Goal: Task Accomplishment & Management: Manage account settings

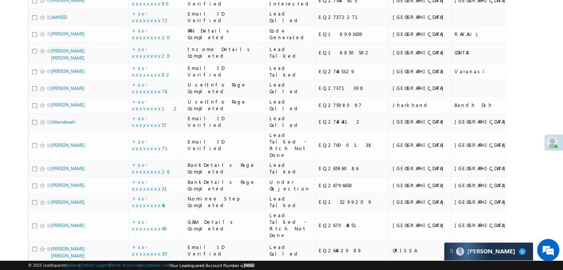
scroll to position [666, 0]
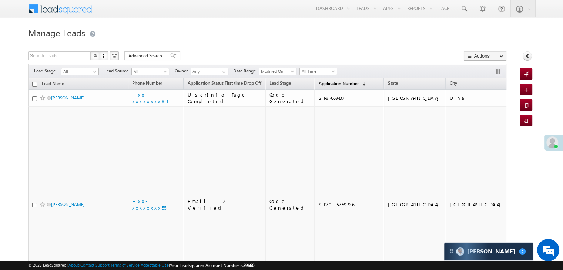
click at [330, 82] on span "Application Number" at bounding box center [338, 84] width 40 height 6
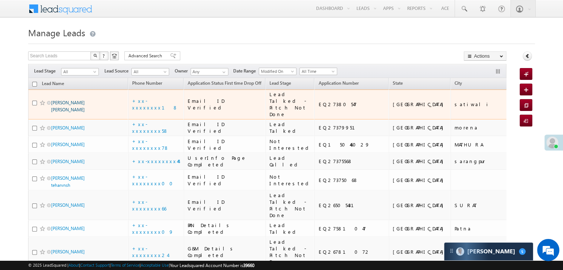
click at [73, 109] on link "Pavan vishwanath tanpure" at bounding box center [68, 106] width 34 height 13
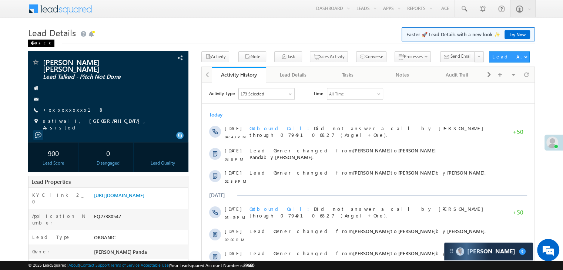
click at [37, 44] on div "Back" at bounding box center [41, 43] width 26 height 7
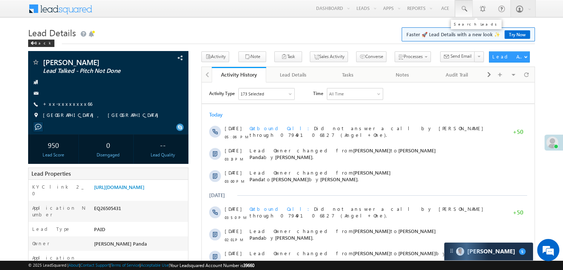
click at [463, 8] on span at bounding box center [463, 8] width 7 height 7
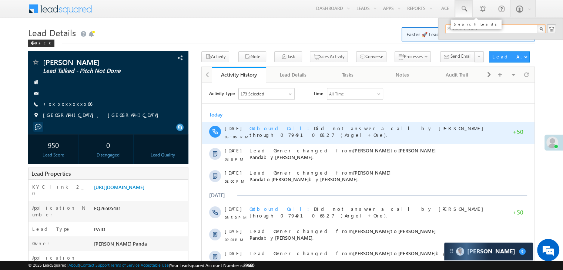
paste input "EQ14077867"
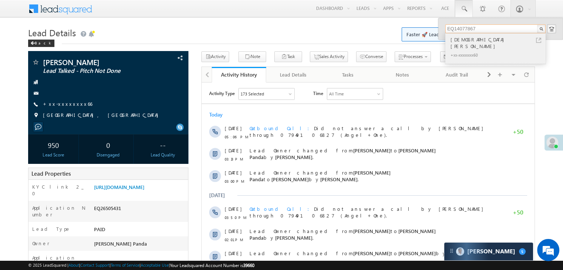
type input "EQ14077867"
click at [454, 41] on div "VISHNU PARASRAM KALE" at bounding box center [498, 43] width 99 height 15
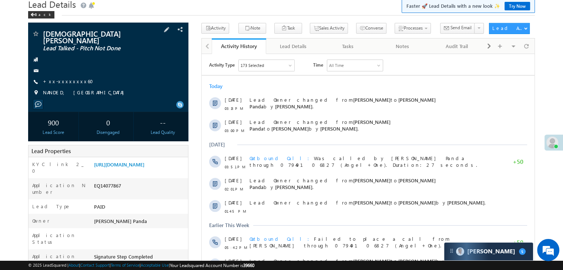
scroll to position [37, 0]
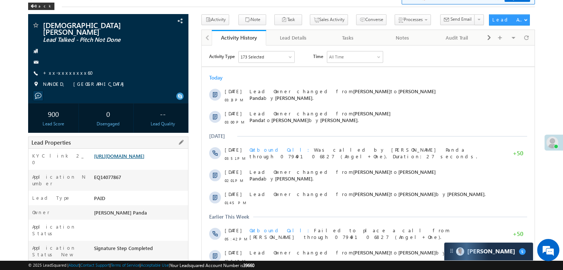
click at [138, 154] on link "https://angelbroking1-pk3em7sa.customui-test.leadsquared.com?leadId=897af3e0-42…" at bounding box center [119, 156] width 50 height 6
click at [58, 70] on link "+xx-xxxxxxxx60" at bounding box center [70, 73] width 55 height 6
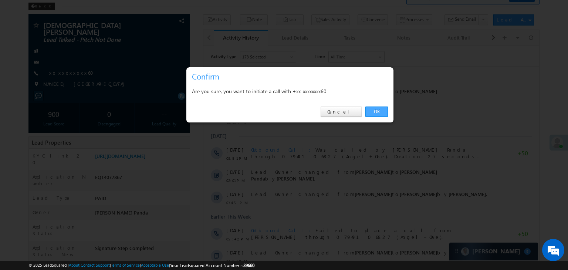
click at [372, 110] on link "OK" at bounding box center [377, 112] width 23 height 10
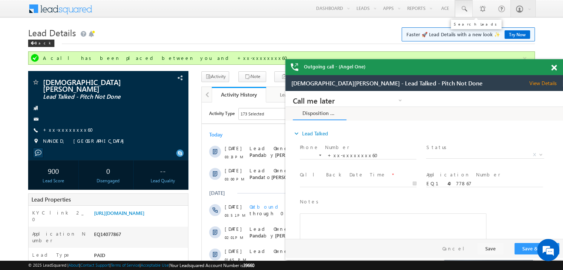
click at [464, 8] on span at bounding box center [463, 8] width 7 height 7
paste input "EQ26547805"
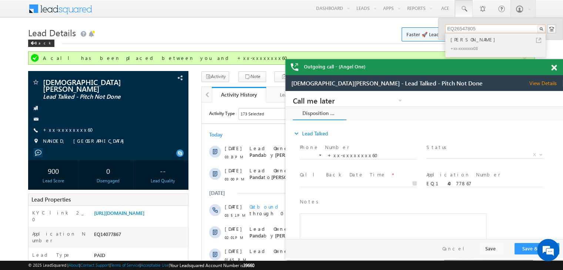
type input "EQ26547805"
click at [461, 42] on div "[PERSON_NAME]" at bounding box center [498, 40] width 99 height 8
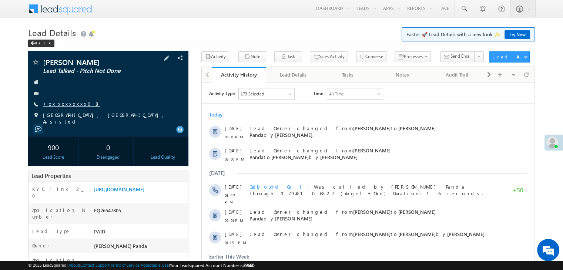
click at [65, 102] on link "+xx-xxxxxxxx08" at bounding box center [71, 104] width 57 height 6
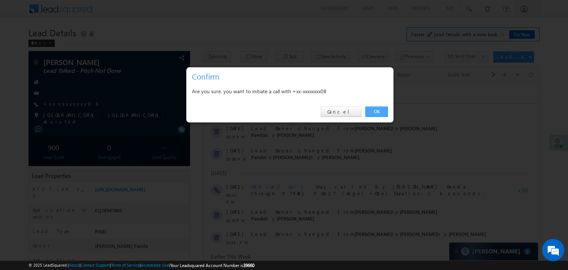
click at [377, 108] on link "OK" at bounding box center [377, 112] width 23 height 10
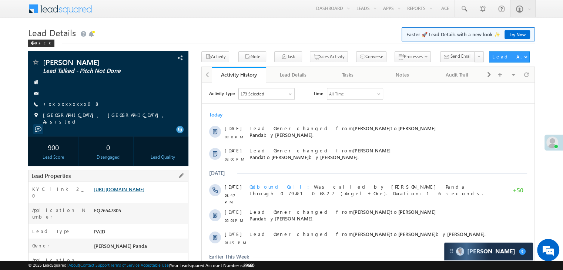
click at [135, 190] on link "[URL][DOMAIN_NAME]" at bounding box center [119, 189] width 50 height 6
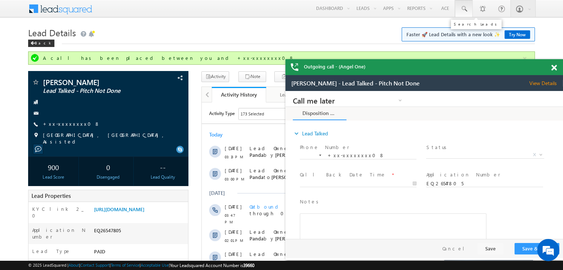
click at [462, 7] on span at bounding box center [463, 8] width 7 height 7
paste input "EQ10394072"
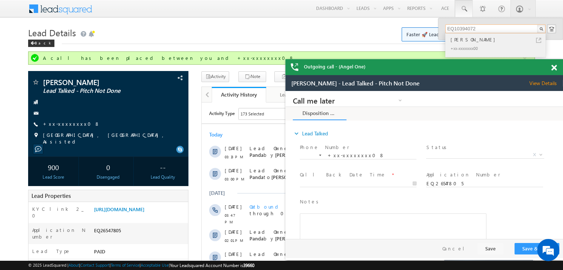
type input "EQ10394072"
click at [452, 40] on div "Pravesh kumar" at bounding box center [498, 40] width 99 height 8
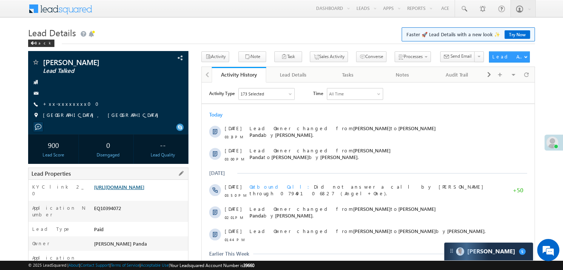
click at [137, 190] on link "[URL][DOMAIN_NAME]" at bounding box center [119, 187] width 50 height 6
click at [61, 103] on link "+xx-xxxxxxxx00" at bounding box center [73, 104] width 60 height 6
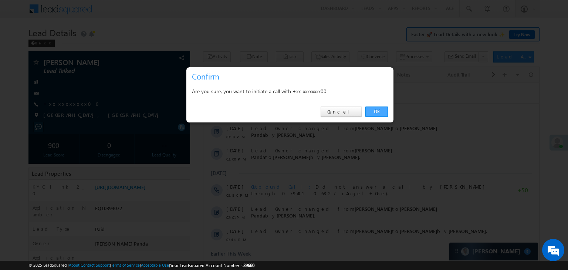
click at [377, 111] on link "OK" at bounding box center [377, 112] width 23 height 10
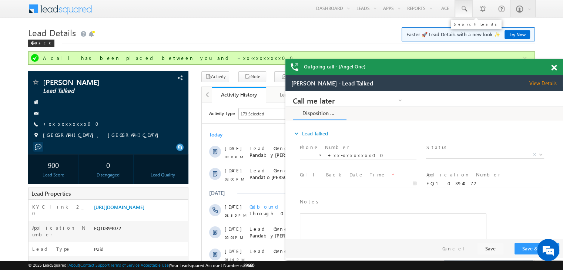
click at [0, 0] on span at bounding box center [0, 0] width 0 height 0
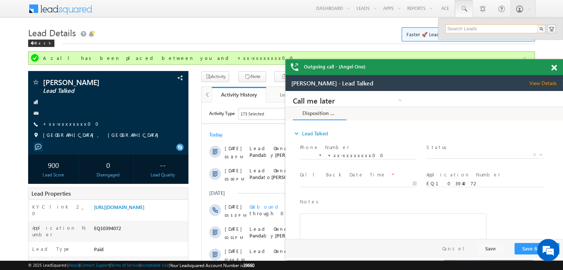
paste input "EQ15720357"
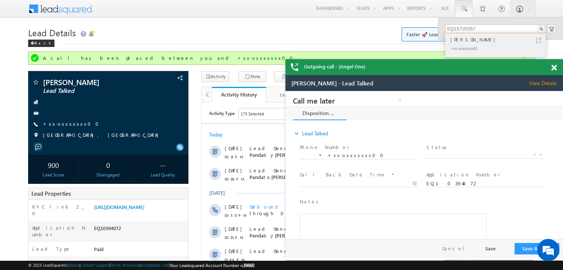
type input "EQ15720357"
click at [460, 39] on div "[PERSON_NAME]" at bounding box center [498, 40] width 99 height 8
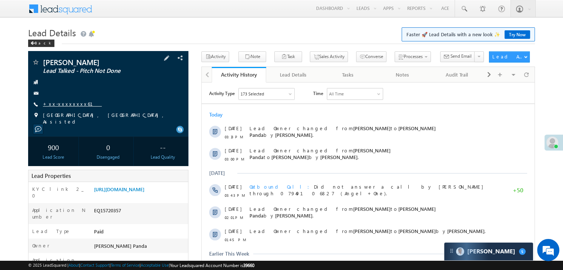
click at [58, 101] on link "+xx-xxxxxxxx61" at bounding box center [72, 104] width 59 height 6
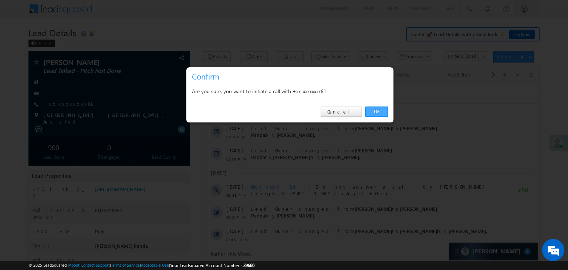
drag, startPoint x: 379, startPoint y: 110, endPoint x: 165, endPoint y: 30, distance: 228.4
click at [379, 110] on link "OK" at bounding box center [377, 112] width 23 height 10
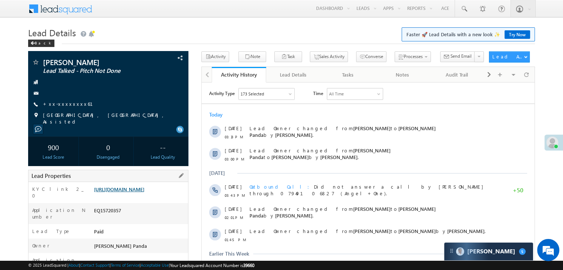
click at [144, 192] on link "[URL][DOMAIN_NAME]" at bounding box center [119, 189] width 50 height 6
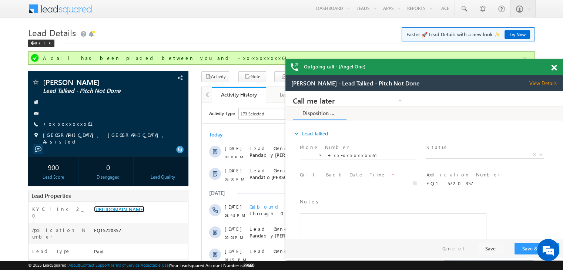
click at [553, 71] on div at bounding box center [558, 66] width 10 height 14
click at [553, 67] on span at bounding box center [554, 68] width 6 height 6
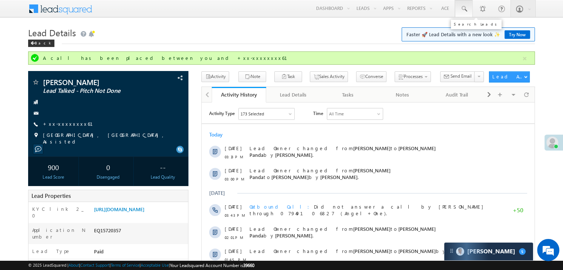
click at [463, 8] on span at bounding box center [463, 8] width 7 height 7
paste input "EQ15012094"
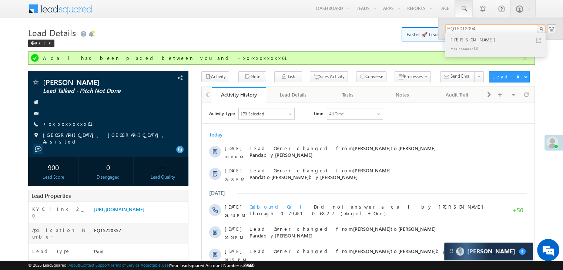
type input "EQ15012094"
click at [456, 39] on div "Pritam saha" at bounding box center [498, 40] width 99 height 8
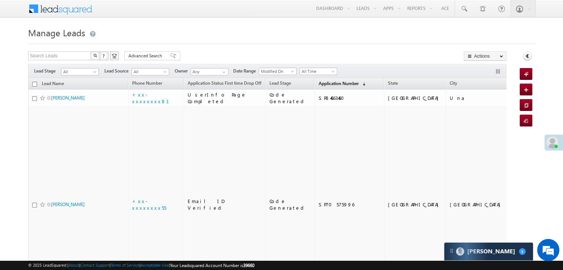
click at [326, 84] on span "Application Number" at bounding box center [338, 84] width 40 height 6
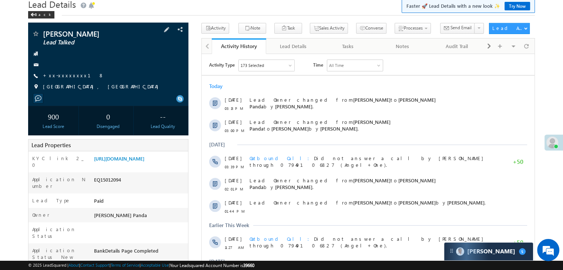
scroll to position [74, 0]
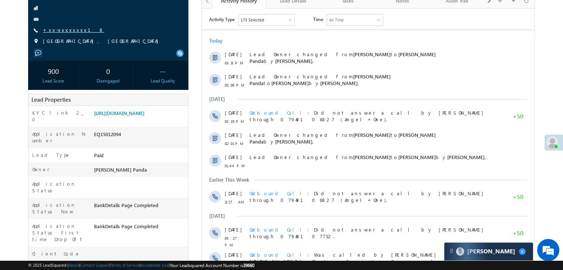
click at [67, 32] on link "+xx-xxxxxxxx18" at bounding box center [73, 30] width 61 height 6
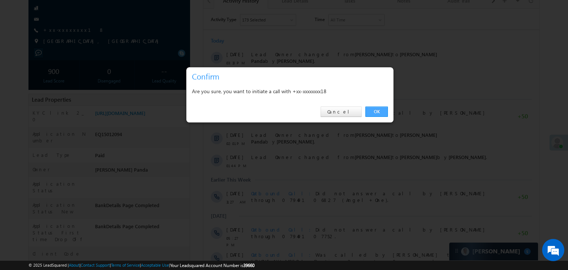
drag, startPoint x: 373, startPoint y: 111, endPoint x: 166, endPoint y: 117, distance: 207.3
click at [373, 111] on link "OK" at bounding box center [377, 112] width 23 height 10
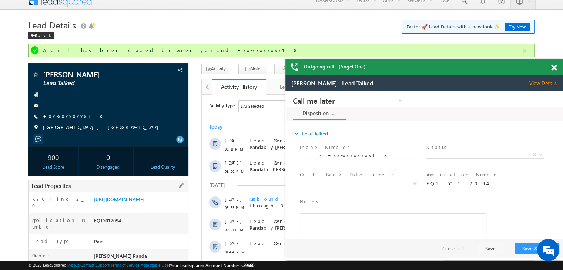
scroll to position [0, 0]
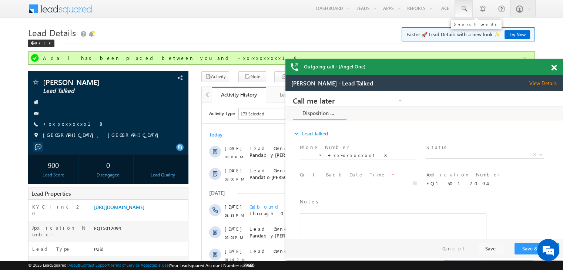
click at [464, 6] on span at bounding box center [463, 8] width 7 height 7
paste input "EQ26950769"
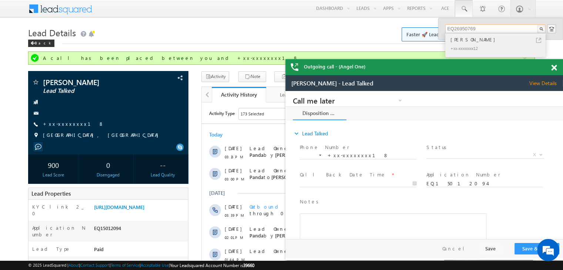
type input "EQ26950769"
click at [472, 42] on div "[PERSON_NAME]" at bounding box center [498, 40] width 99 height 8
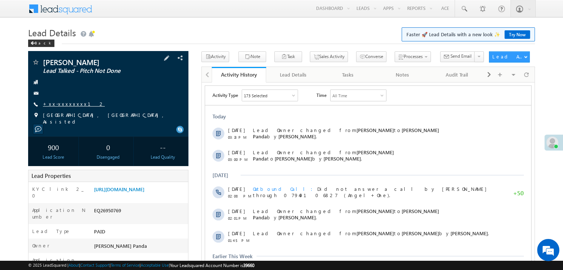
click at [61, 104] on link "+xx-xxxxxxxx12" at bounding box center [74, 104] width 62 height 6
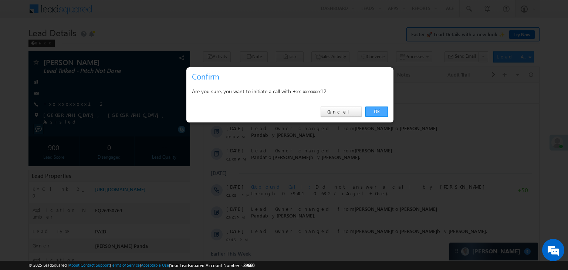
click at [378, 112] on link "OK" at bounding box center [377, 112] width 23 height 10
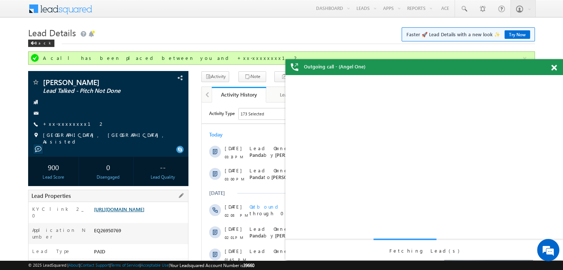
click at [129, 212] on link "https://angelbroking1-pk3em7sa.customui-test.leadsquared.com?leadId=3fe1d245-67…" at bounding box center [119, 209] width 50 height 6
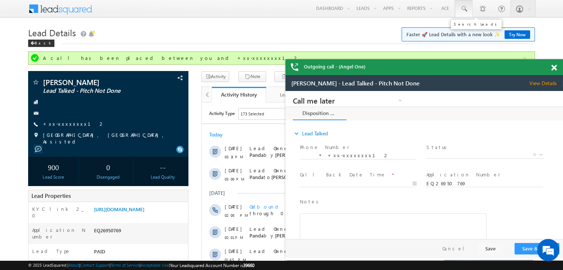
click at [461, 9] on span at bounding box center [463, 8] width 7 height 7
paste input "EQ27192995"
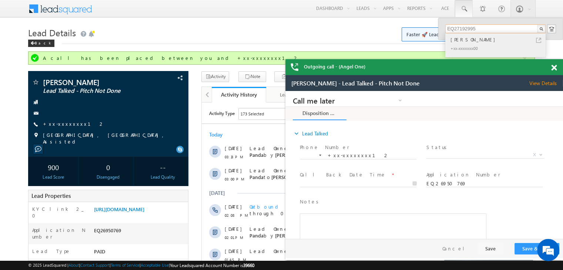
type input "EQ27192995"
click at [462, 41] on div "[PERSON_NAME]" at bounding box center [498, 40] width 99 height 8
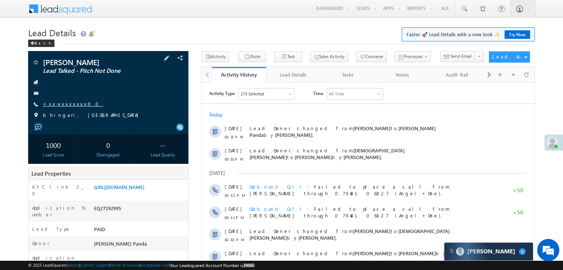
click at [63, 106] on link "+xx-xxxxxxxx00" at bounding box center [73, 104] width 60 height 6
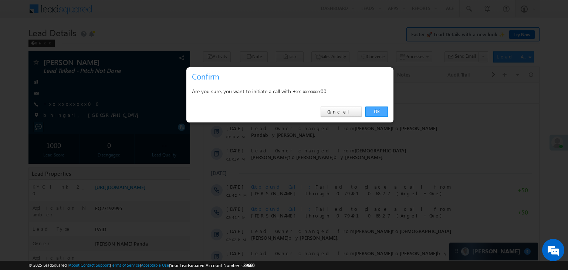
click at [378, 113] on link "OK" at bounding box center [377, 112] width 23 height 10
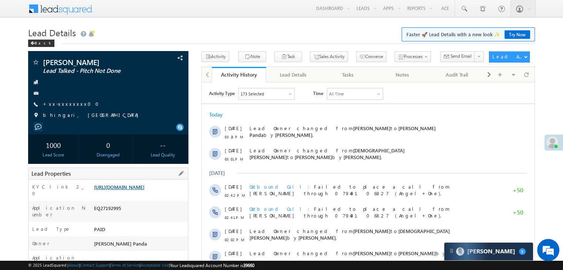
click at [139, 190] on link "[URL][DOMAIN_NAME]" at bounding box center [119, 187] width 50 height 6
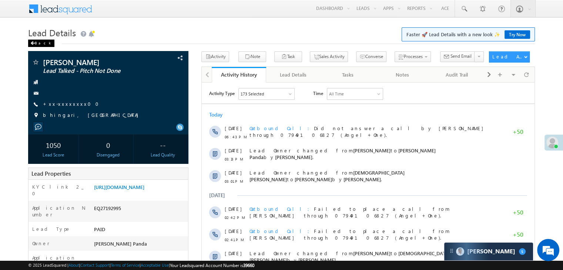
click at [30, 44] on span at bounding box center [32, 43] width 4 height 4
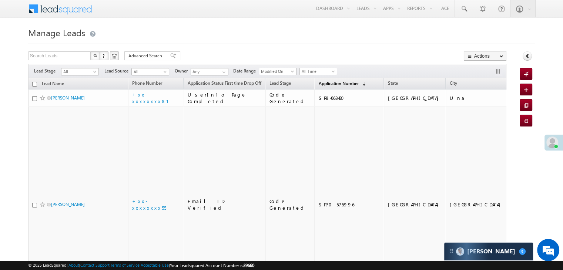
click at [332, 84] on span "Application Number" at bounding box center [338, 84] width 40 height 6
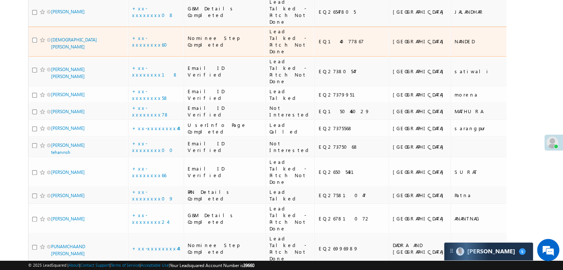
scroll to position [259, 0]
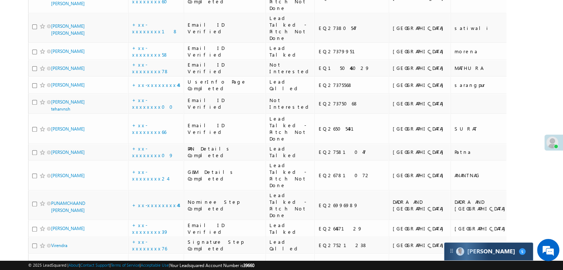
click at [512, 251] on div "Carter 5" at bounding box center [488, 252] width 89 height 18
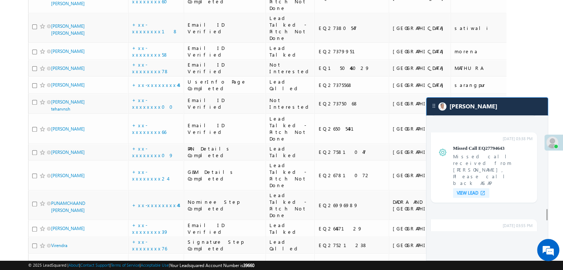
scroll to position [2795, 0]
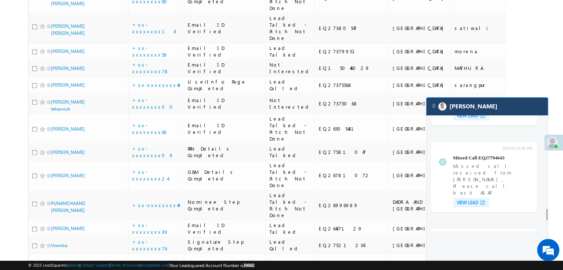
click at [494, 111] on div "[PERSON_NAME]" at bounding box center [486, 107] width 121 height 18
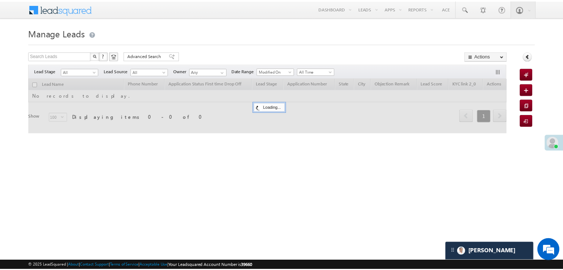
scroll to position [3648, 0]
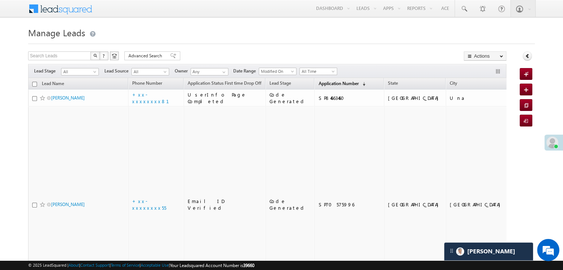
click at [326, 83] on span "Application Number" at bounding box center [338, 84] width 40 height 6
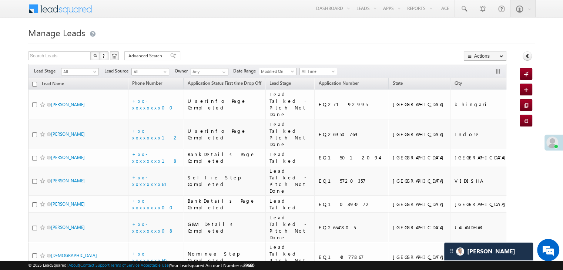
scroll to position [0, 0]
click at [553, 145] on span at bounding box center [552, 143] width 12 height 12
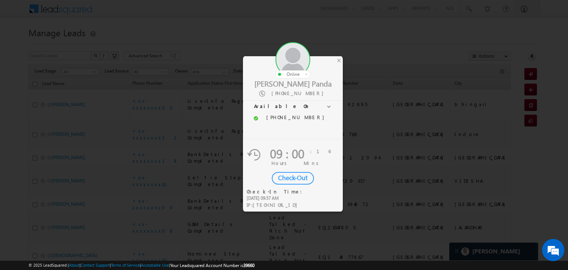
click at [286, 177] on div "Check-Out" at bounding box center [293, 178] width 42 height 13
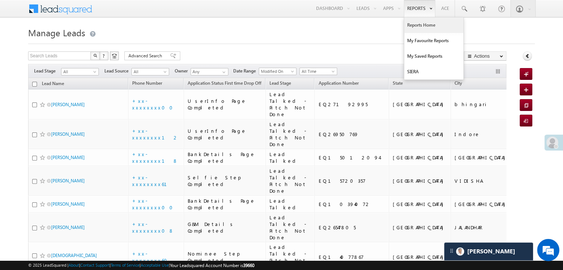
click at [409, 23] on link "Reports Home" at bounding box center [433, 25] width 59 height 16
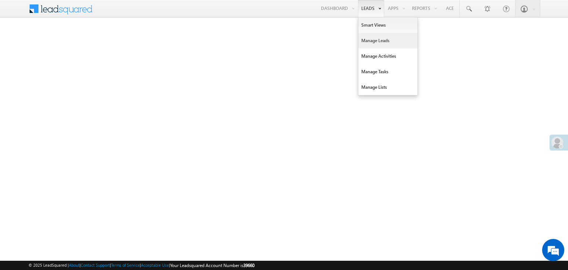
click at [370, 42] on link "Manage Leads" at bounding box center [387, 41] width 59 height 16
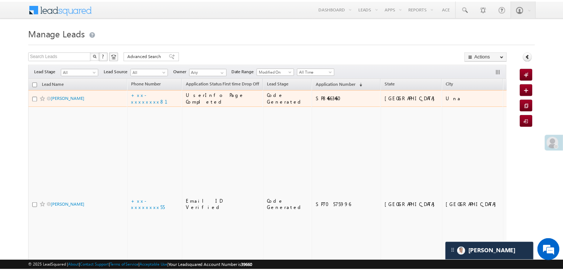
scroll to position [3648, 0]
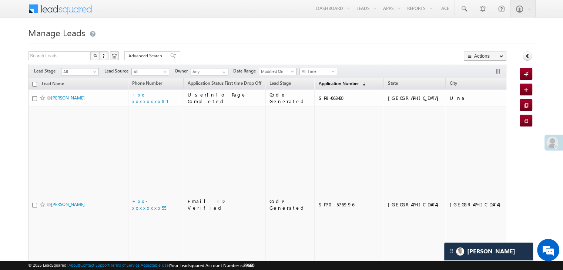
click at [318, 85] on span "Application Number" at bounding box center [338, 84] width 40 height 6
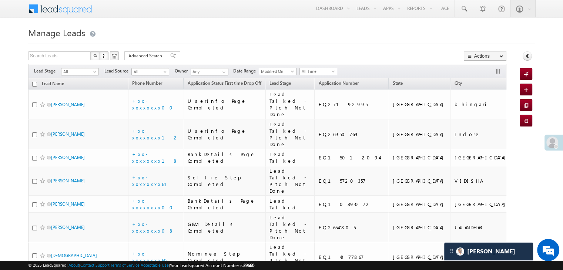
scroll to position [0, 0]
click at [465, 9] on span at bounding box center [463, 8] width 7 height 7
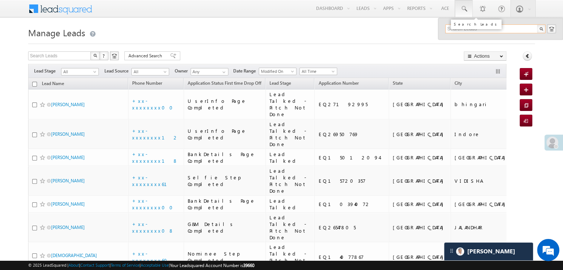
paste input "EQ27192995"
type input "EQ27192995"
click at [453, 40] on div "[PERSON_NAME]" at bounding box center [498, 40] width 99 height 8
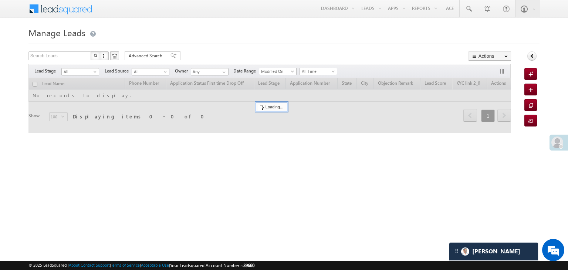
scroll to position [3648, 0]
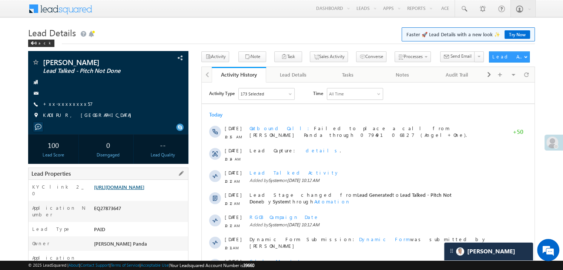
click at [133, 185] on link "https://angelbroking1-pk3em7sa.customui-test.leadsquared.com?leadId=9a4c7d61-01…" at bounding box center [119, 187] width 50 height 6
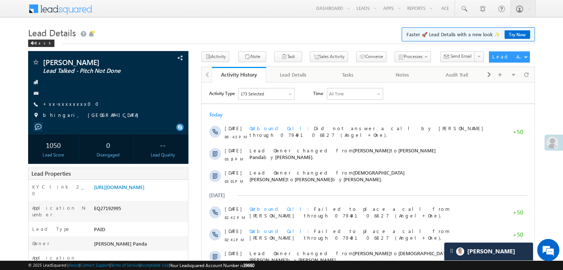
scroll to position [3648, 0]
click at [468, 11] on link at bounding box center [464, 8] width 18 height 17
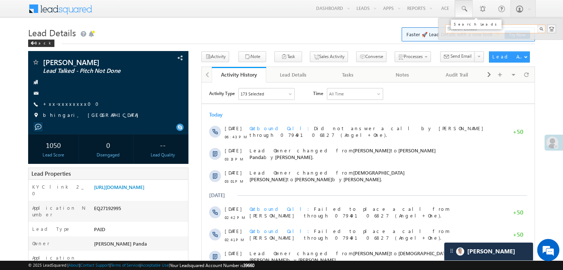
paste input "EQ27169142"
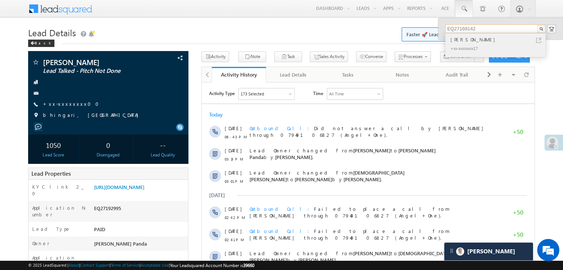
type input "EQ27169142"
click at [462, 42] on div "[PERSON_NAME]" at bounding box center [498, 40] width 99 height 8
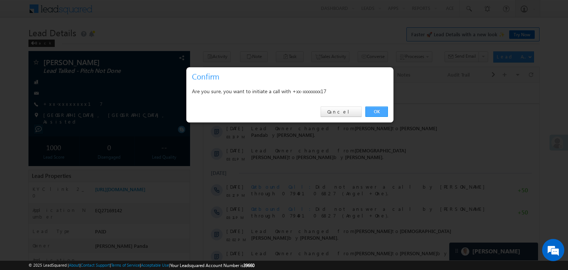
click at [376, 110] on link "OK" at bounding box center [377, 112] width 23 height 10
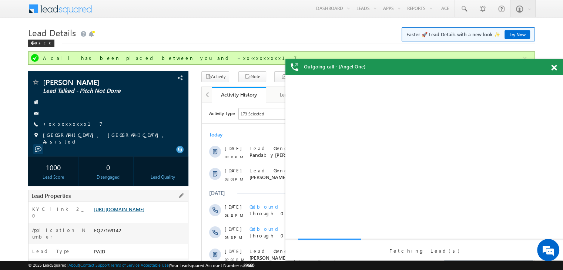
click at [138, 210] on link "https://angelbroking1-pk3em7sa.customui-test.leadsquared.com?leadId=f3eb95b4-f1…" at bounding box center [119, 209] width 50 height 6
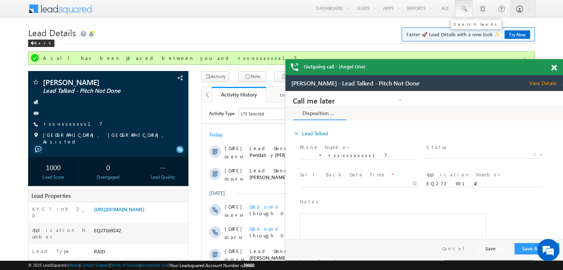
click at [464, 7] on span at bounding box center [463, 8] width 7 height 7
paste input "EQ26796658"
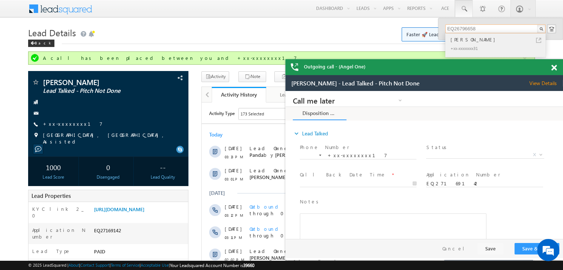
type input "EQ26796658"
click at [463, 37] on div "Deepak Mourya" at bounding box center [498, 40] width 99 height 8
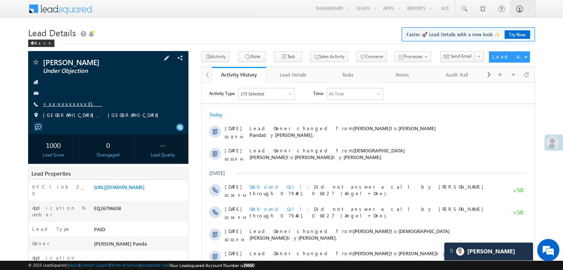
click at [70, 105] on link "+xx-xxxxxxxx31" at bounding box center [72, 104] width 59 height 6
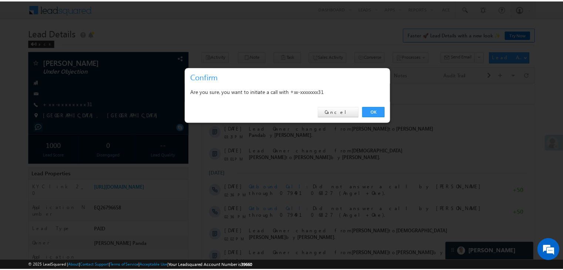
scroll to position [3648, 0]
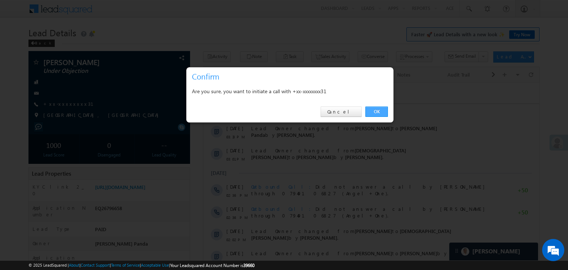
click at [373, 110] on link "OK" at bounding box center [377, 112] width 23 height 10
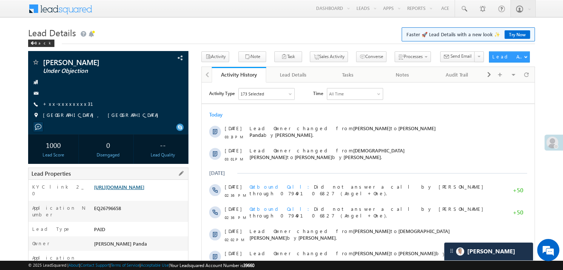
click at [144, 190] on link "https://angelbroking1-pk3em7sa.customui-test.leadsquared.com?leadId=264c1b4e-8e…" at bounding box center [119, 187] width 50 height 6
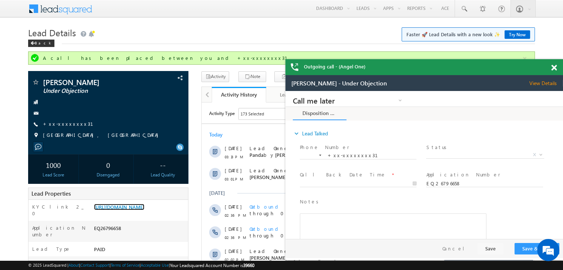
scroll to position [0, 0]
click at [462, 6] on span at bounding box center [463, 8] width 7 height 7
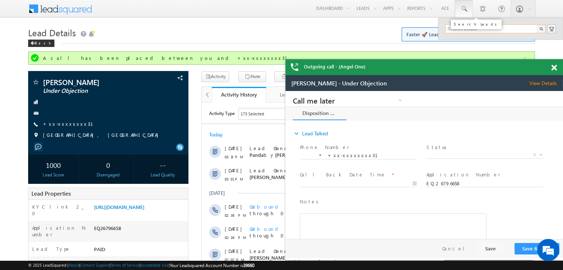
paste input "EQ27500429"
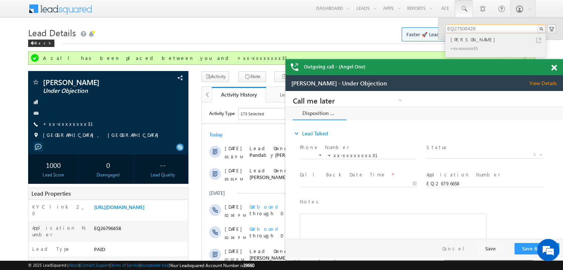
type input "EQ27500429"
click at [459, 42] on div "[PERSON_NAME]" at bounding box center [498, 40] width 99 height 8
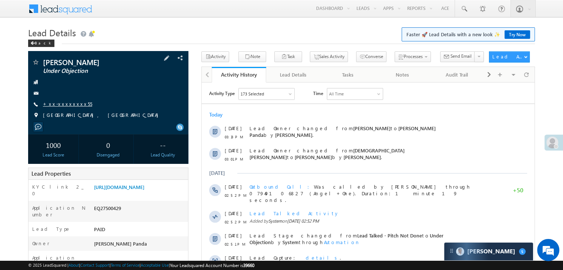
click at [62, 104] on link "+xx-xxxxxxxx55" at bounding box center [67, 104] width 49 height 6
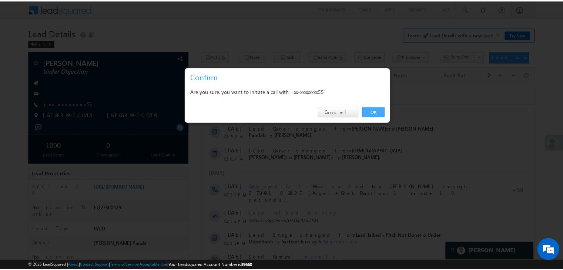
scroll to position [3648, 0]
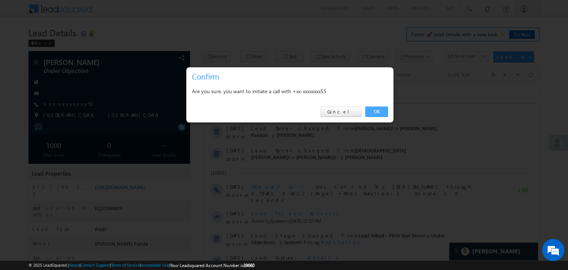
click at [377, 109] on link "OK" at bounding box center [377, 112] width 23 height 10
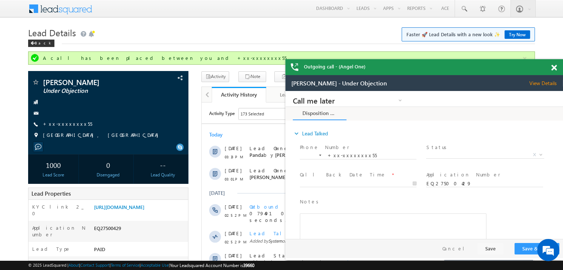
scroll to position [0, 0]
click at [463, 10] on span at bounding box center [463, 8] width 7 height 7
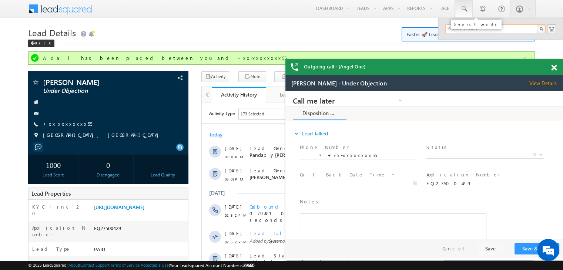
paste input "EQ26991983"
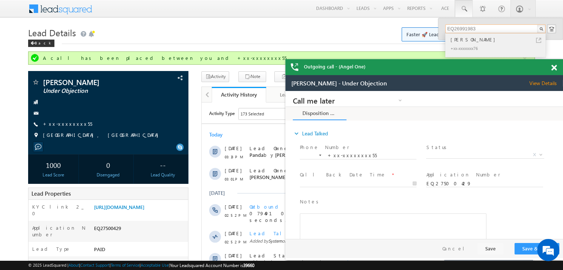
type input "EQ26991983"
click at [464, 41] on div "Itz soumyajit" at bounding box center [498, 40] width 99 height 8
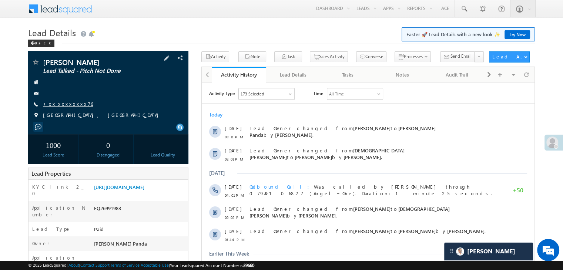
click at [70, 105] on link "+xx-xxxxxxxx76" at bounding box center [68, 104] width 50 height 6
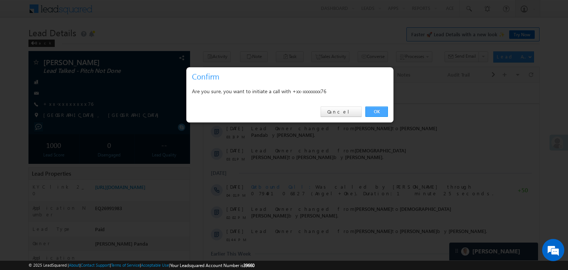
click at [376, 110] on link "OK" at bounding box center [377, 112] width 23 height 10
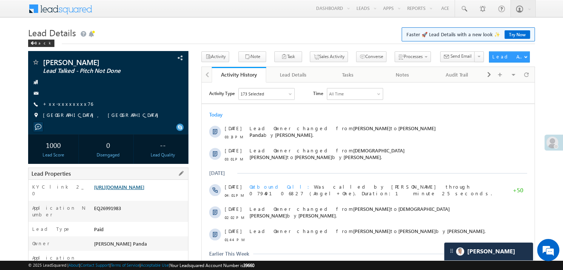
click at [141, 190] on link "[URL][DOMAIN_NAME]" at bounding box center [119, 187] width 50 height 6
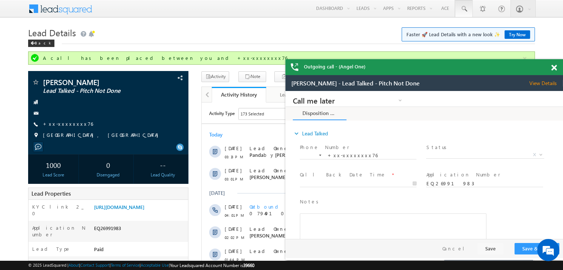
click at [466, 9] on span at bounding box center [463, 8] width 7 height 7
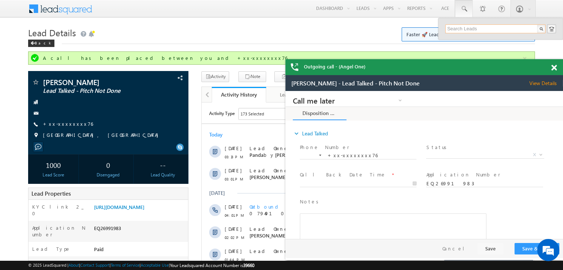
paste input "EQ26700890"
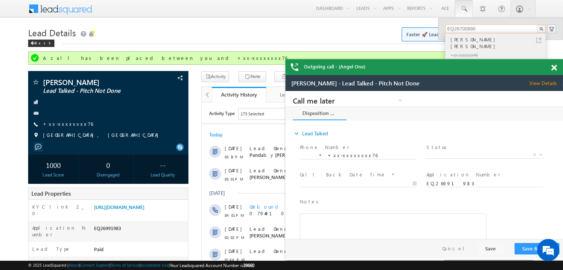
type input "EQ26700890"
click at [455, 40] on div "[PERSON_NAME] [PERSON_NAME]" at bounding box center [498, 43] width 99 height 15
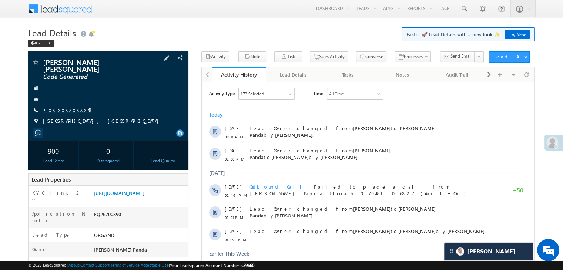
click at [69, 107] on link "+xx-xxxxxxxx46" at bounding box center [67, 110] width 48 height 6
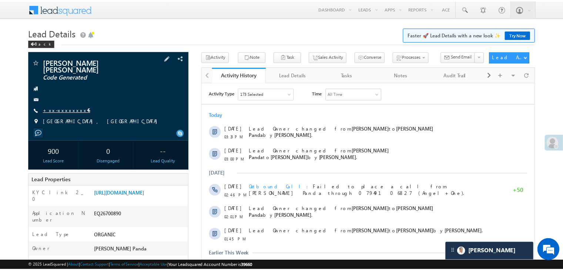
scroll to position [3648, 0]
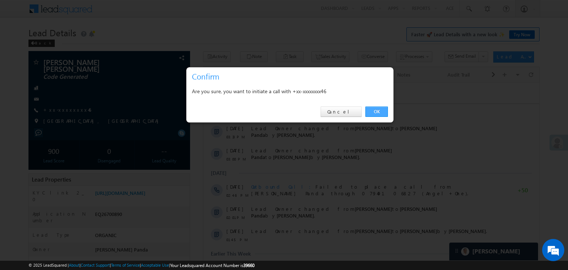
click at [379, 109] on link "OK" at bounding box center [377, 112] width 23 height 10
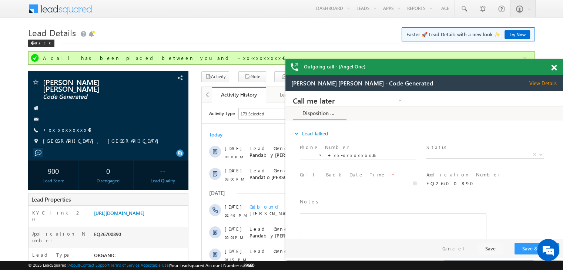
scroll to position [0, 0]
click at [465, 9] on span at bounding box center [463, 8] width 7 height 7
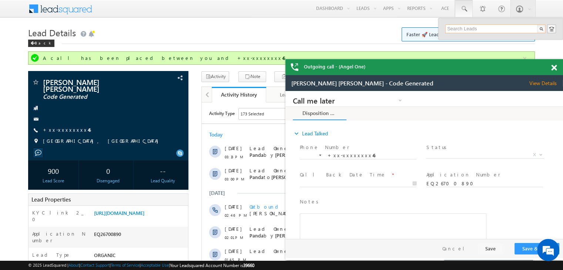
paste input "EQ27240226"
type input "EQ27240226"
click at [459, 40] on div "Shiveshwar Mahto" at bounding box center [498, 40] width 99 height 8
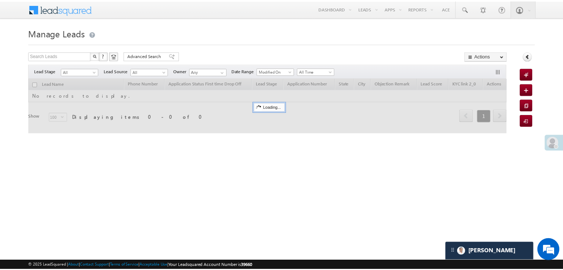
scroll to position [3648, 0]
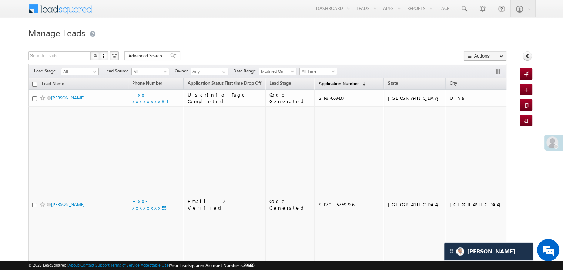
click at [323, 85] on span "Application Number" at bounding box center [338, 84] width 40 height 6
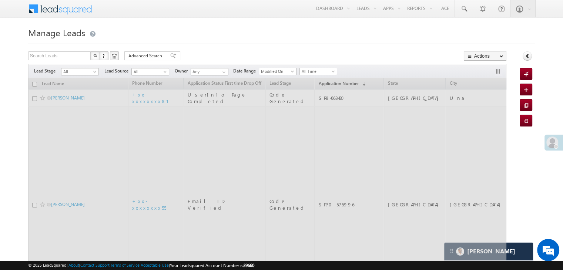
drag, startPoint x: 323, startPoint y: 85, endPoint x: 355, endPoint y: 63, distance: 39.6
click at [318, 84] on span "Application Number" at bounding box center [338, 84] width 40 height 6
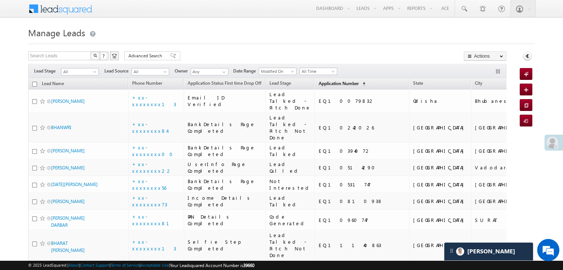
scroll to position [0, 0]
click at [319, 84] on span "Application Number" at bounding box center [338, 84] width 40 height 6
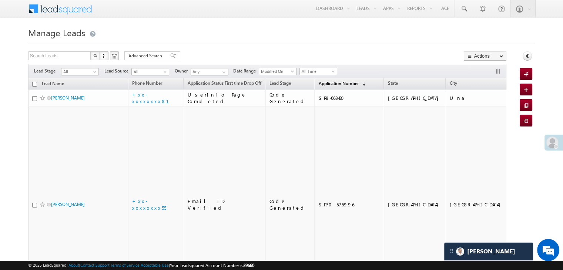
click at [318, 85] on span "Application Number" at bounding box center [338, 84] width 40 height 6
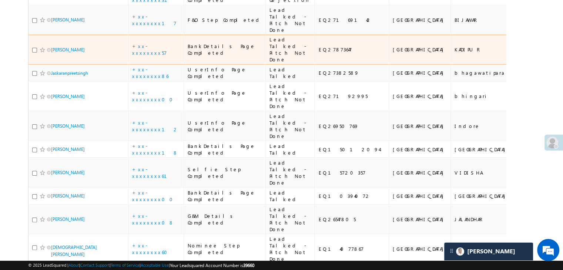
scroll to position [222, 0]
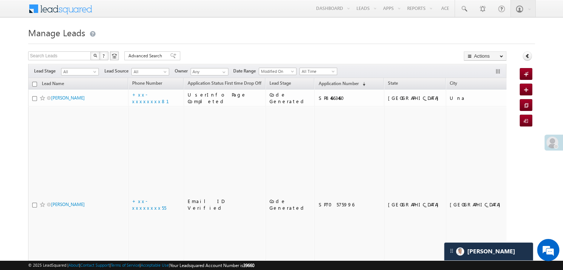
scroll to position [3648, 0]
click at [320, 86] on link "Application Number (sorted descending)" at bounding box center [341, 84] width 54 height 10
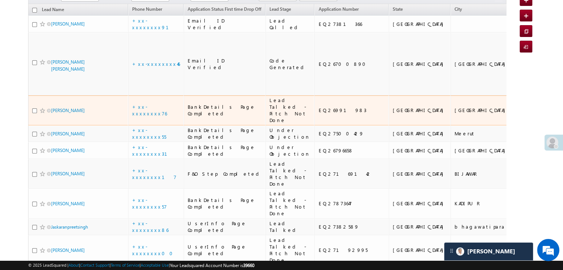
scroll to position [0, 0]
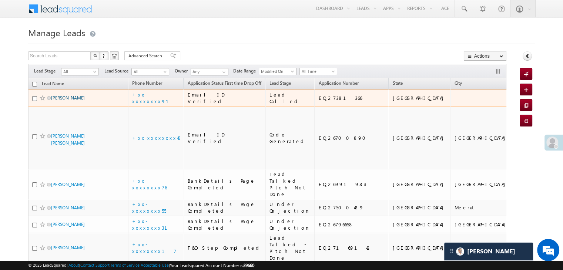
click at [73, 101] on link "Vishal singla" at bounding box center [68, 98] width 34 height 6
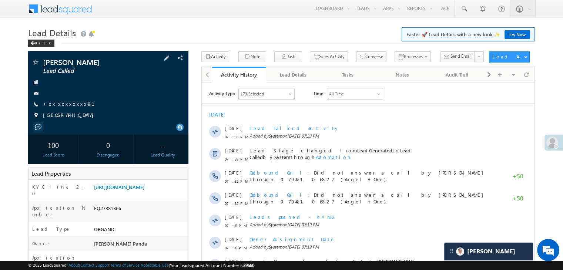
scroll to position [3648, 0]
click at [34, 43] on span at bounding box center [32, 43] width 4 height 4
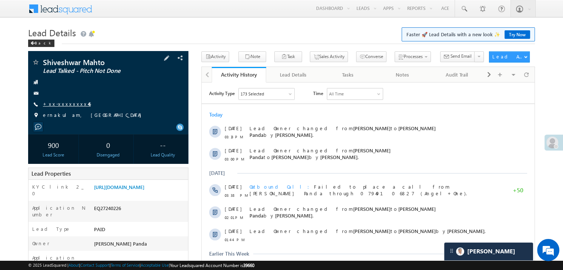
click at [62, 103] on link "+xx-xxxxxxxx46" at bounding box center [67, 104] width 48 height 6
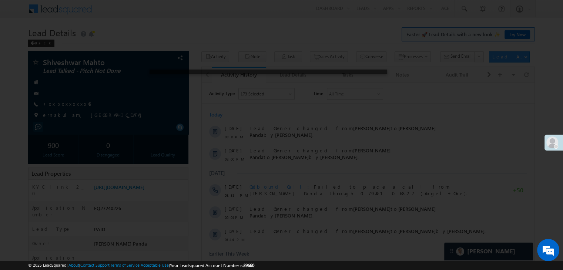
scroll to position [3648, 0]
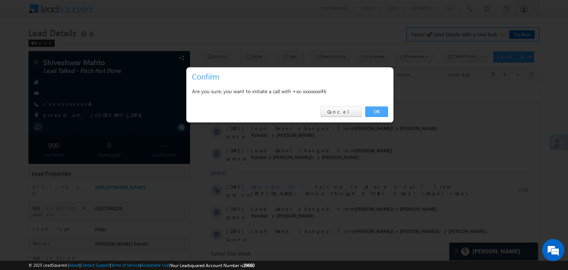
click at [380, 112] on link "OK" at bounding box center [377, 112] width 23 height 10
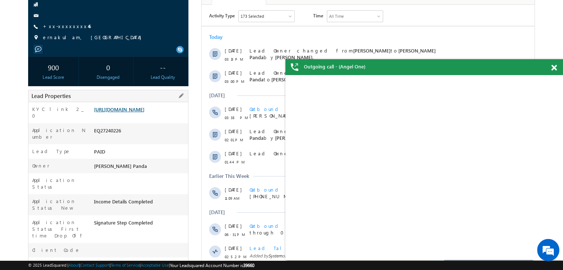
scroll to position [111, 0]
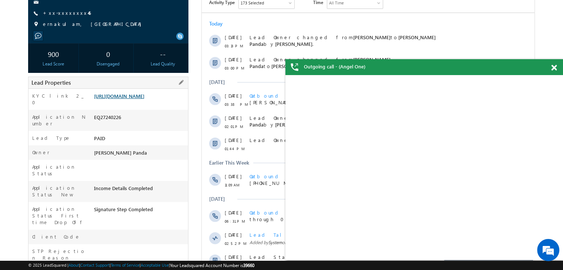
click at [155, 124] on div "EQ27240226" at bounding box center [140, 119] width 96 height 10
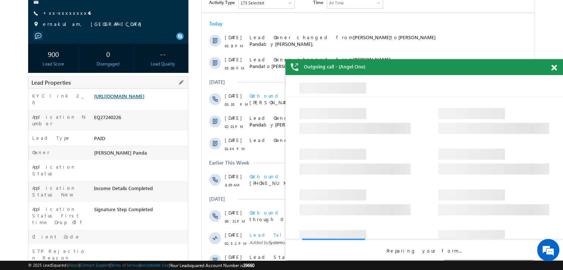
click at [140, 96] on link "[URL][DOMAIN_NAME]" at bounding box center [119, 96] width 50 height 6
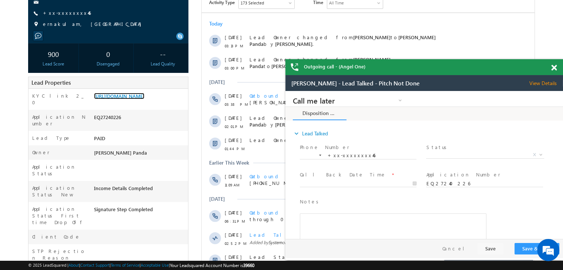
scroll to position [0, 0]
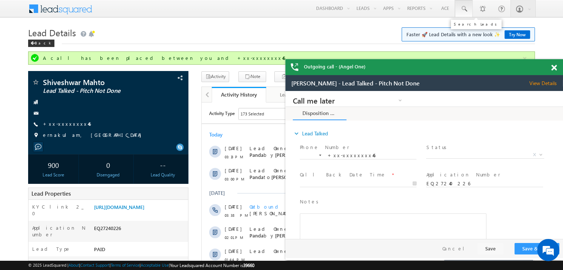
click at [464, 8] on span at bounding box center [463, 8] width 7 height 7
paste input "EQ26981430"
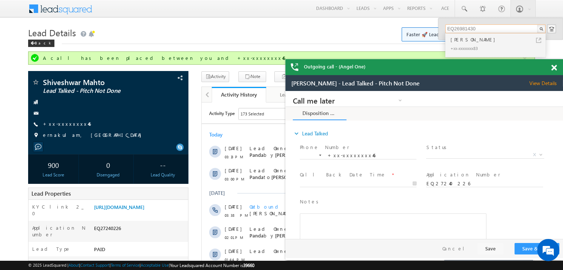
type input "EQ26981430"
click at [464, 42] on div "[PERSON_NAME]" at bounding box center [498, 40] width 99 height 8
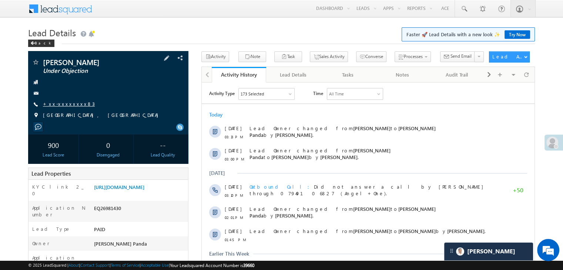
click at [64, 103] on link "+xx-xxxxxxxx83" at bounding box center [69, 104] width 52 height 6
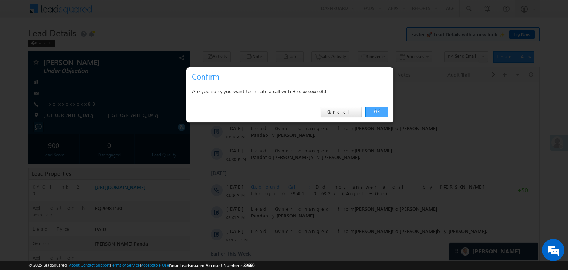
click at [376, 110] on link "OK" at bounding box center [377, 112] width 23 height 10
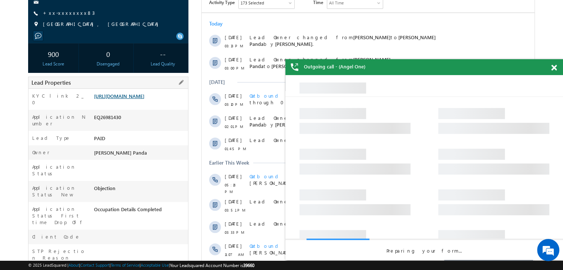
click at [144, 98] on link "https://angelbroking1-pk3em7sa.customui-test.leadsquared.com?leadId=0fcdcb5e-3b…" at bounding box center [119, 96] width 50 height 6
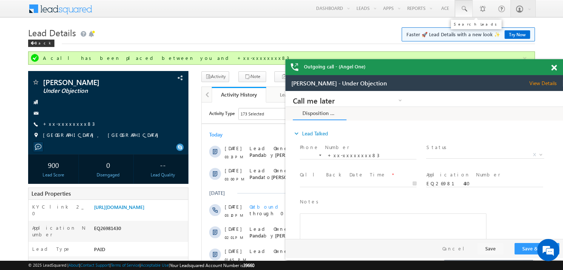
click at [465, 9] on span at bounding box center [463, 8] width 7 height 7
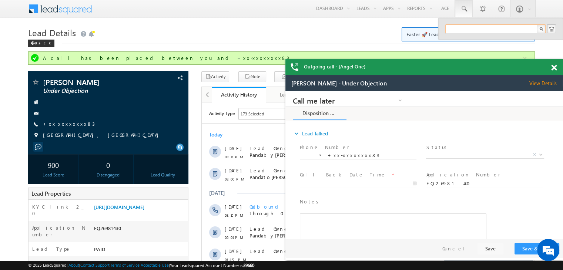
click at [462, 26] on input "text" at bounding box center [495, 28] width 100 height 9
paste input "EQ26596063"
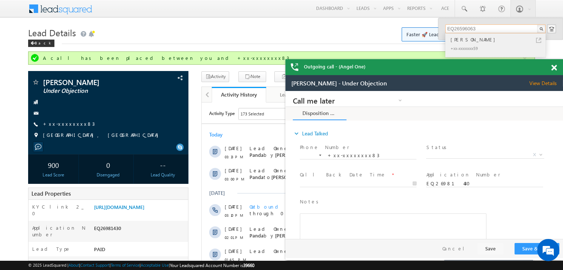
type input "EQ26596063"
click at [454, 38] on div "[PERSON_NAME]" at bounding box center [498, 40] width 99 height 8
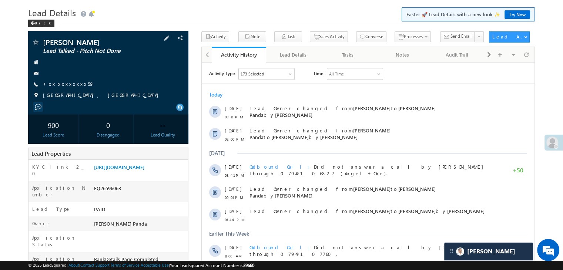
scroll to position [74, 0]
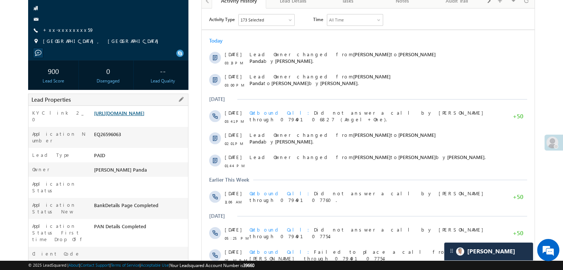
click at [141, 116] on link "[URL][DOMAIN_NAME]" at bounding box center [119, 113] width 50 height 6
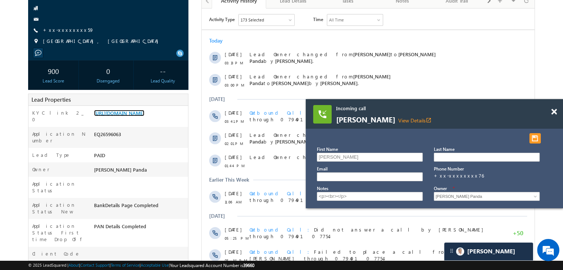
scroll to position [0, 0]
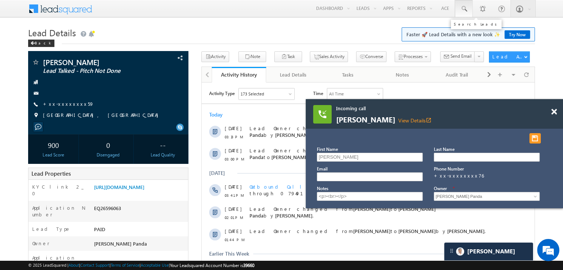
click at [466, 9] on span at bounding box center [463, 8] width 7 height 7
paste input "9412087367"
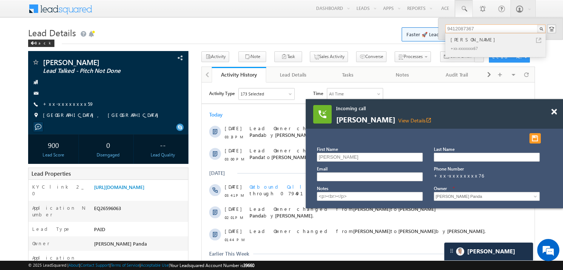
type input "9412087367"
click at [457, 39] on div "[PERSON_NAME]" at bounding box center [498, 40] width 99 height 8
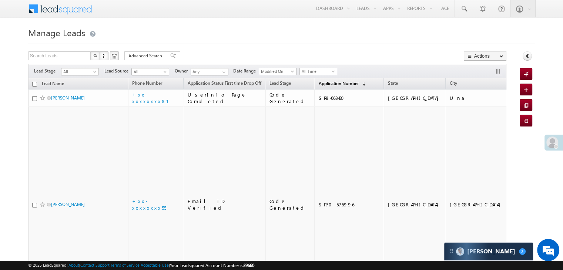
click at [320, 85] on span "Application Number" at bounding box center [338, 84] width 40 height 6
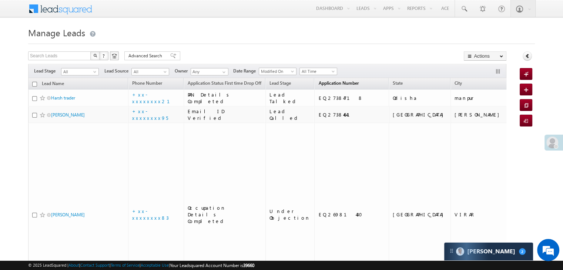
scroll to position [37, 0]
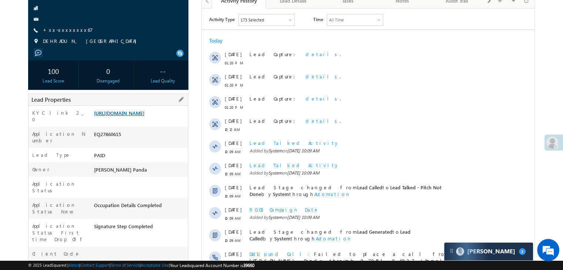
click at [144, 116] on link "[URL][DOMAIN_NAME]" at bounding box center [119, 113] width 50 height 6
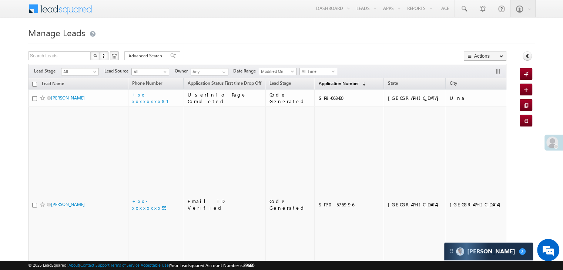
click at [318, 85] on span "Application Number" at bounding box center [338, 84] width 40 height 6
click at [318, 82] on span "Application Number" at bounding box center [338, 84] width 40 height 6
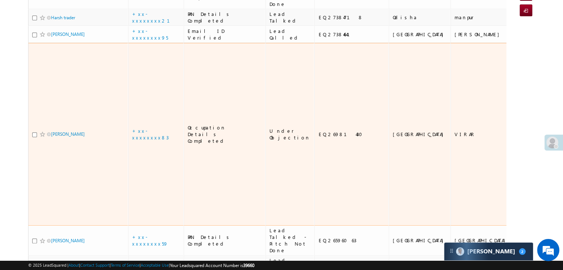
scroll to position [111, 0]
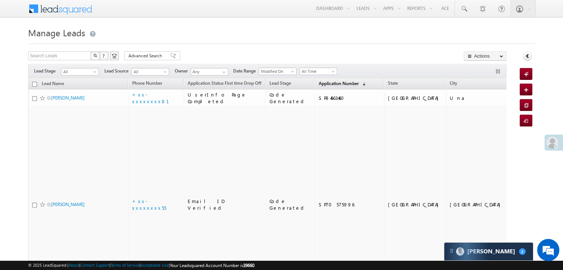
click at [318, 83] on span "Application Number" at bounding box center [338, 84] width 40 height 6
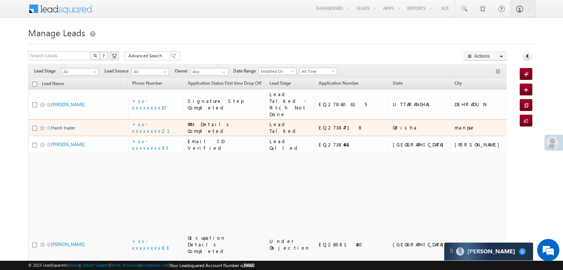
click at [68, 131] on link "Harsh trader" at bounding box center [63, 128] width 24 height 6
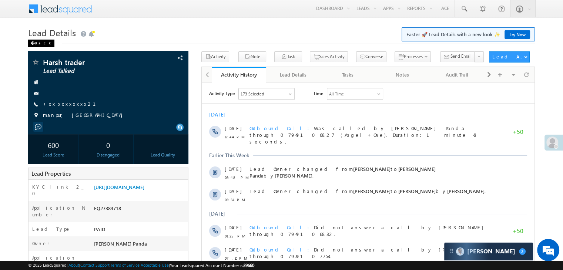
click at [37, 43] on div "Back" at bounding box center [41, 43] width 26 height 7
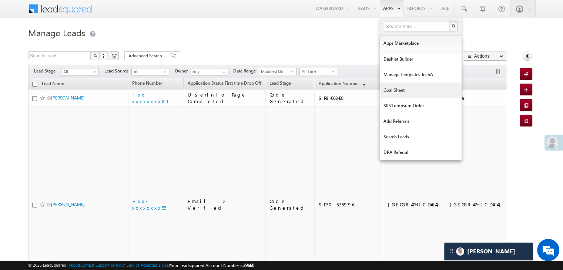
click at [394, 90] on link "Goal Sheet" at bounding box center [420, 91] width 81 height 16
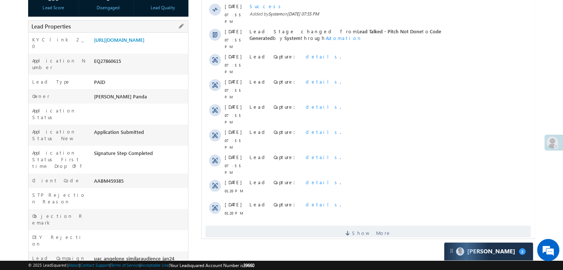
scroll to position [148, 0]
click at [359, 225] on span "Show More" at bounding box center [371, 232] width 39 height 15
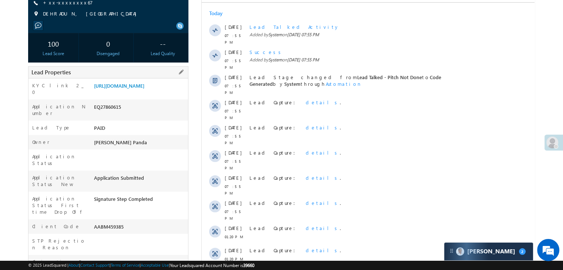
scroll to position [13, 0]
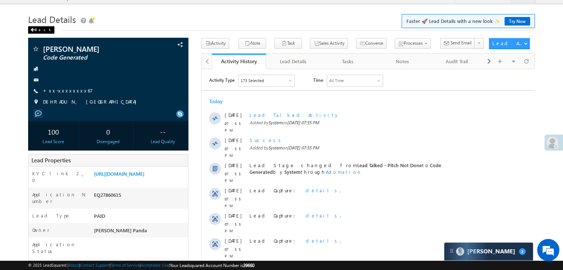
click at [34, 30] on span at bounding box center [32, 30] width 4 height 4
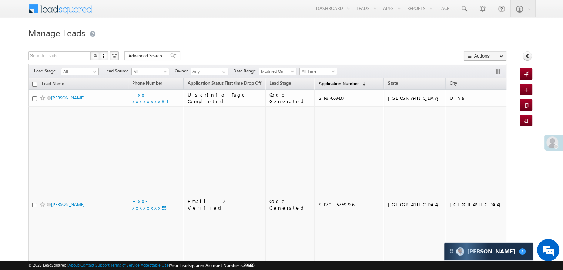
click at [329, 82] on span "Application Number" at bounding box center [338, 84] width 40 height 6
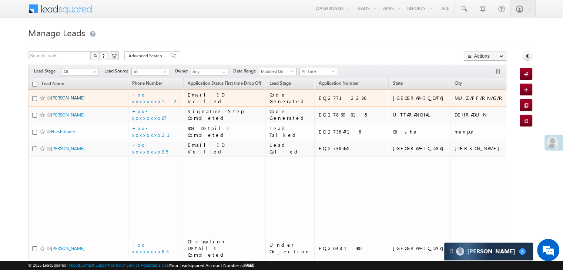
click at [57, 101] on link "[PERSON_NAME]" at bounding box center [68, 98] width 34 height 6
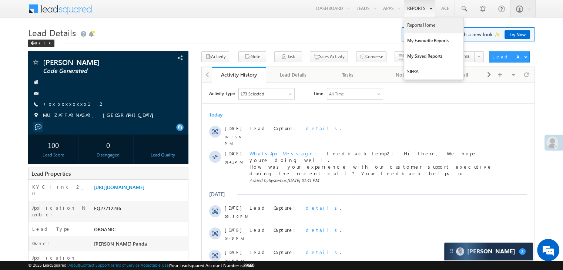
click at [417, 25] on link "Reports Home" at bounding box center [433, 25] width 59 height 16
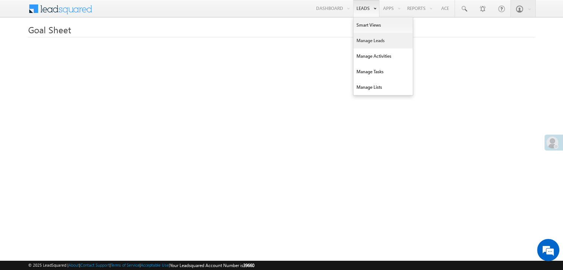
click at [360, 40] on link "Manage Leads" at bounding box center [382, 41] width 59 height 16
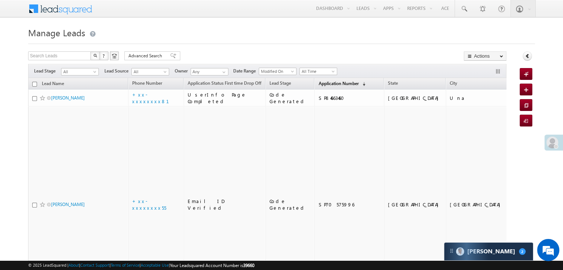
click at [318, 82] on span "Application Number" at bounding box center [338, 84] width 40 height 6
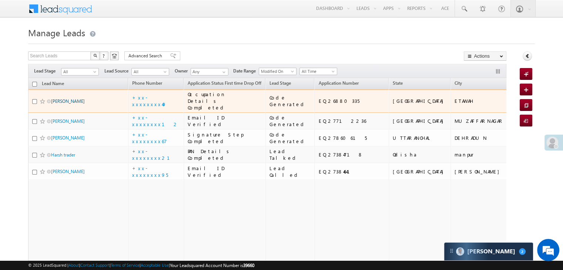
click at [70, 104] on link "Mohd Shahnawaz" at bounding box center [68, 101] width 34 height 6
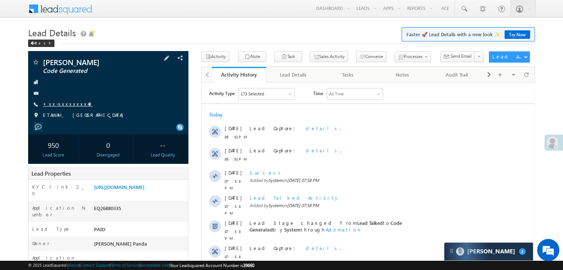
click at [65, 102] on link "+xx-xxxxxxxx49" at bounding box center [68, 104] width 50 height 6
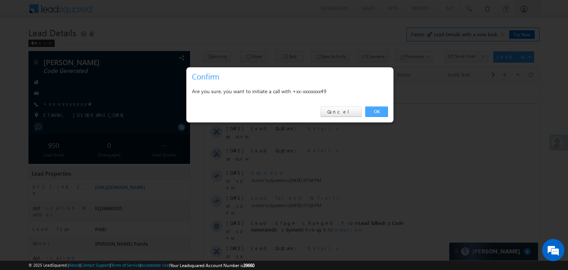
click at [374, 110] on link "OK" at bounding box center [377, 112] width 23 height 10
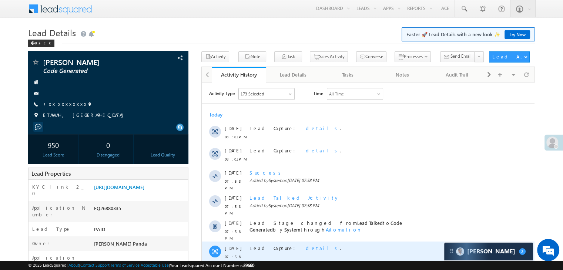
scroll to position [185, 0]
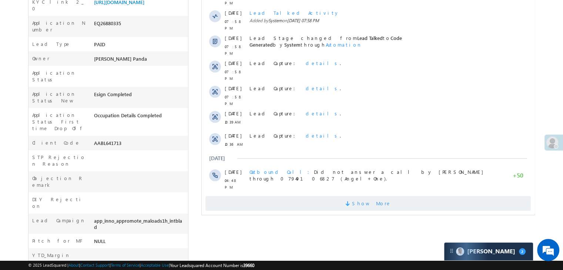
click at [370, 196] on span "Show More" at bounding box center [371, 203] width 39 height 15
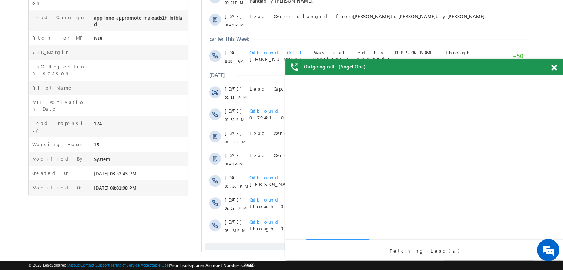
scroll to position [0, 0]
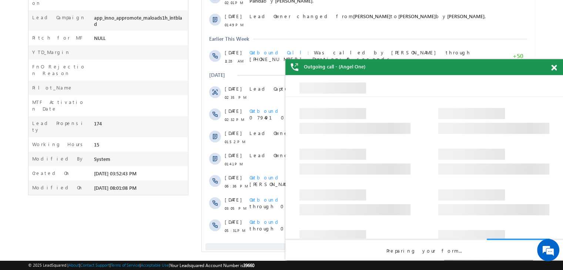
click at [552, 67] on span at bounding box center [554, 68] width 6 height 6
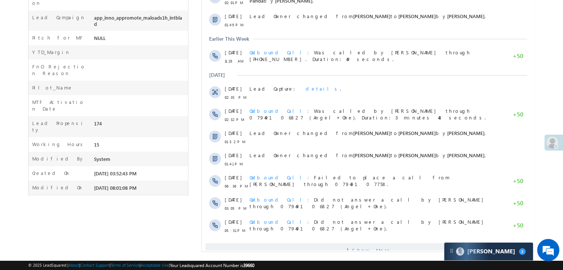
click at [360, 243] on span "Show More" at bounding box center [371, 250] width 39 height 15
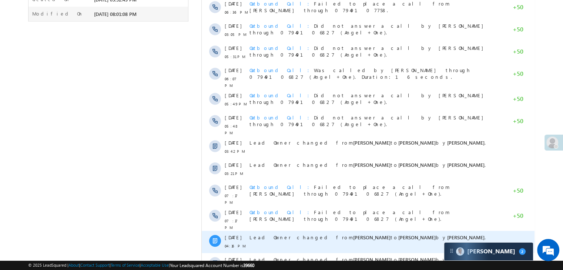
scroll to position [630, 0]
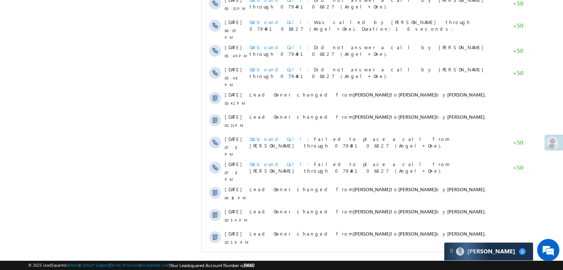
click at [371, 255] on span "Show More" at bounding box center [371, 262] width 39 height 15
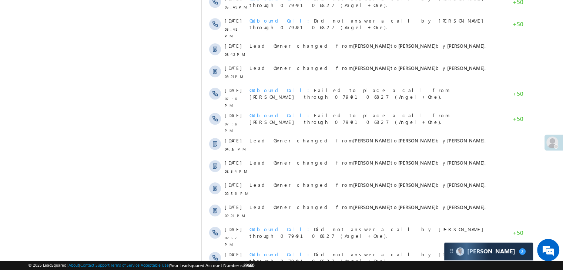
scroll to position [852, 0]
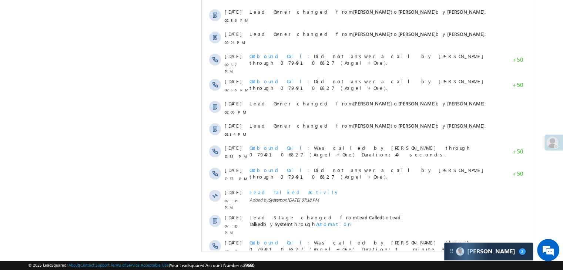
click at [373, 267] on span "Show More" at bounding box center [371, 274] width 39 height 15
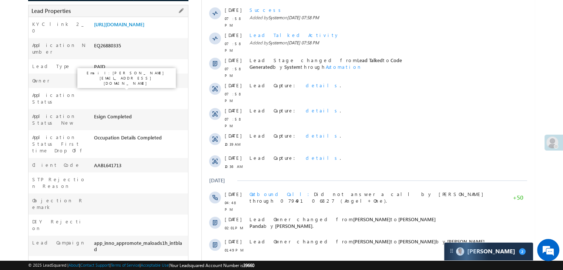
scroll to position [0, 0]
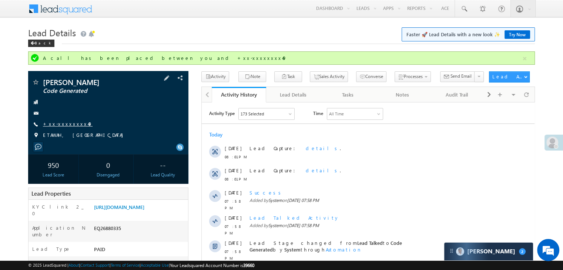
click at [63, 122] on link "+xx-xxxxxxxx49" at bounding box center [68, 124] width 50 height 6
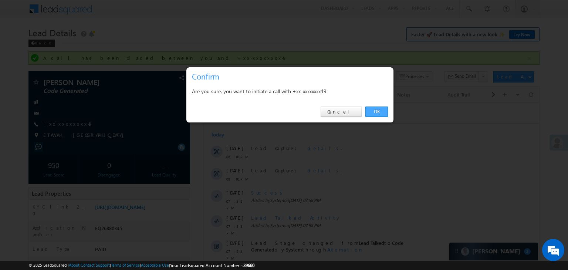
click at [374, 111] on link "OK" at bounding box center [377, 112] width 23 height 10
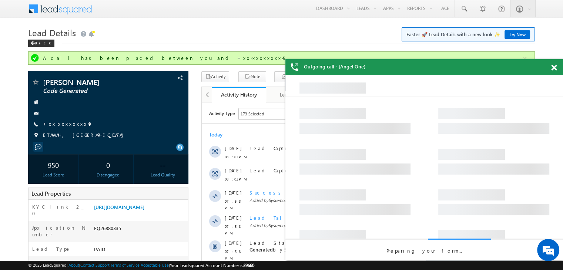
click at [552, 68] on span at bounding box center [554, 68] width 6 height 6
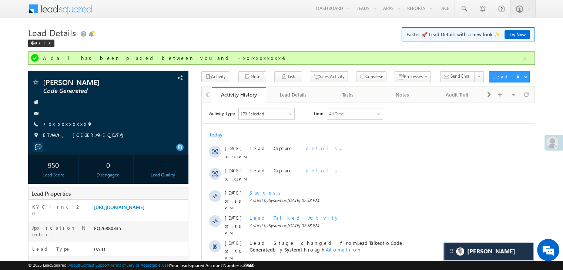
scroll to position [3133, 0]
click at [36, 44] on div "Back" at bounding box center [41, 43] width 26 height 7
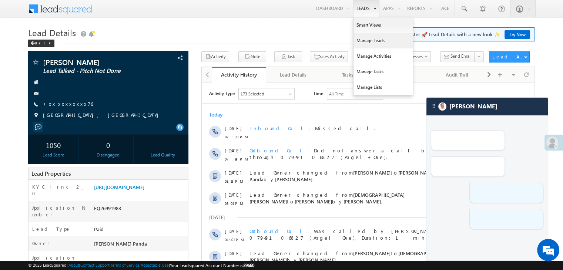
click at [363, 40] on link "Manage Leads" at bounding box center [382, 41] width 59 height 16
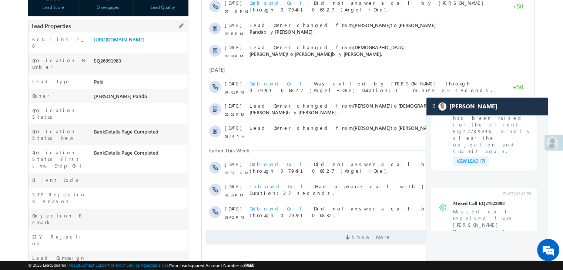
scroll to position [148, 0]
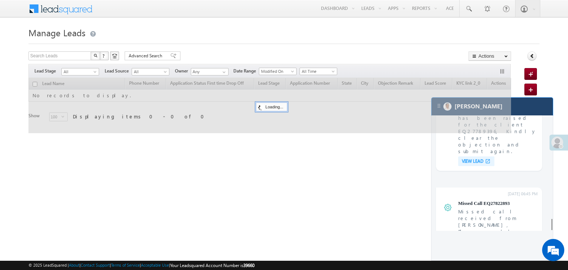
click at [529, 111] on div "[PERSON_NAME]" at bounding box center [492, 107] width 121 height 18
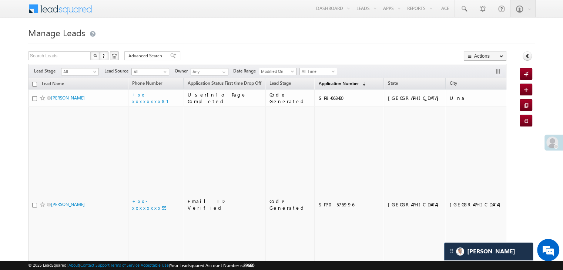
click at [329, 85] on span "Application Number" at bounding box center [338, 84] width 40 height 6
click at [320, 83] on span "Application Number" at bounding box center [338, 84] width 40 height 6
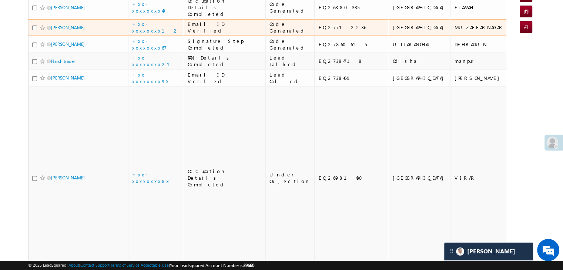
scroll to position [111, 0]
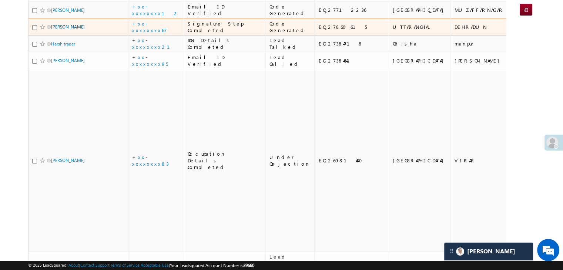
click at [60, 30] on link "[PERSON_NAME]" at bounding box center [68, 27] width 34 height 6
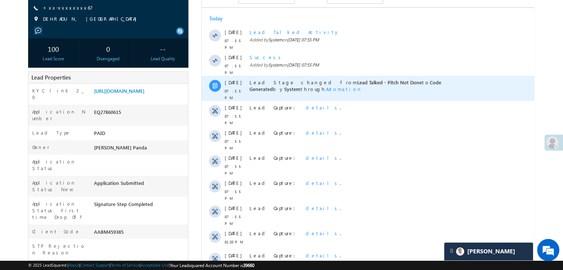
scroll to position [222, 0]
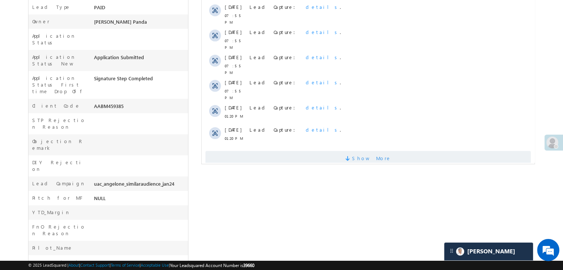
click at [371, 151] on span "Show More" at bounding box center [371, 158] width 39 height 15
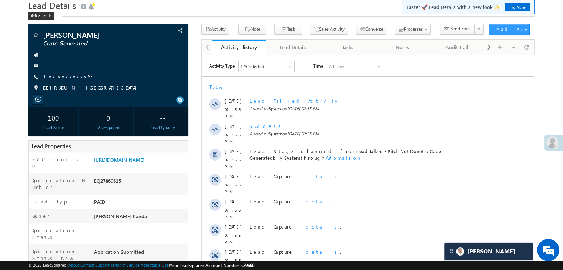
scroll to position [0, 0]
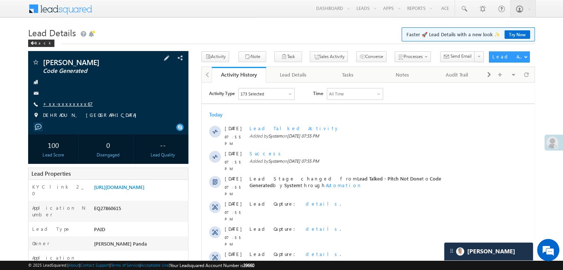
click at [58, 106] on link "+xx-xxxxxxxx67" at bounding box center [68, 104] width 50 height 6
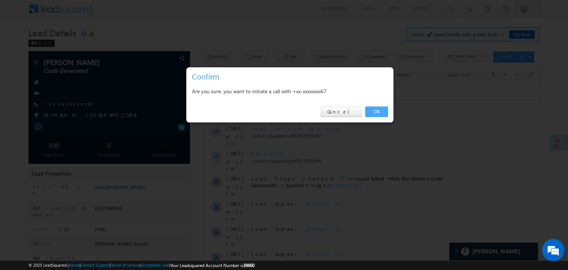
click at [382, 110] on link "OK" at bounding box center [377, 112] width 23 height 10
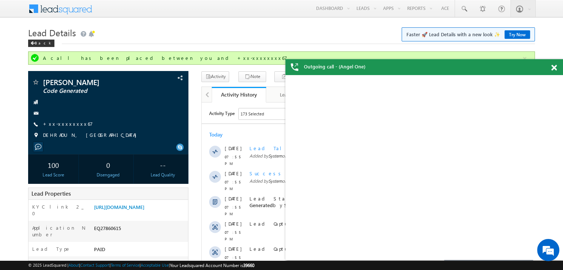
click at [552, 69] on span at bounding box center [554, 68] width 6 height 6
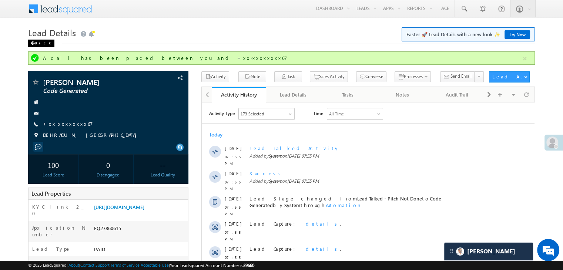
click at [36, 43] on div "Back" at bounding box center [41, 43] width 26 height 7
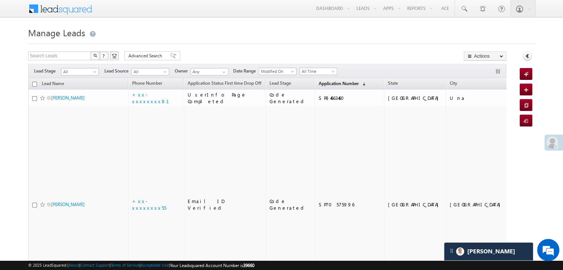
click at [319, 81] on span "Application Number" at bounding box center [338, 84] width 40 height 6
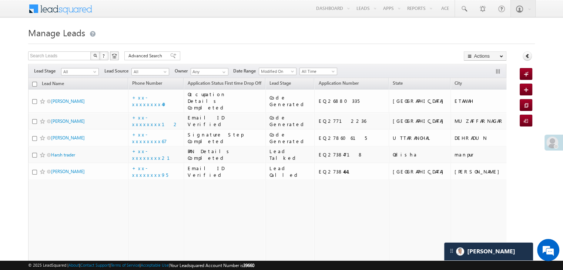
scroll to position [15, 0]
